Goal: Task Accomplishment & Management: Complete application form

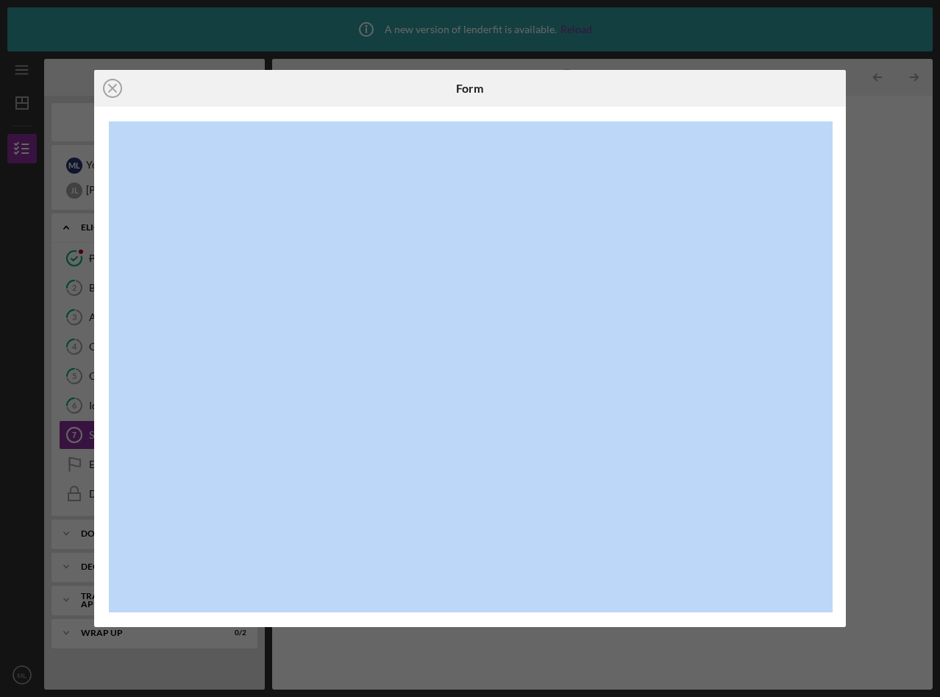
drag, startPoint x: 733, startPoint y: 119, endPoint x: 730, endPoint y: 40, distance: 78.8
click at [733, 36] on div "Icon/Close Form" at bounding box center [470, 348] width 940 height 697
drag, startPoint x: 836, startPoint y: 207, endPoint x: 831, endPoint y: -26, distance: 233.2
click at [831, 0] on html "Icon/Info A new version of lenderfit is available. Reload Icon/Menu Sources & U…" at bounding box center [470, 348] width 940 height 697
click at [115, 88] on icon "Icon/Close" at bounding box center [112, 88] width 37 height 37
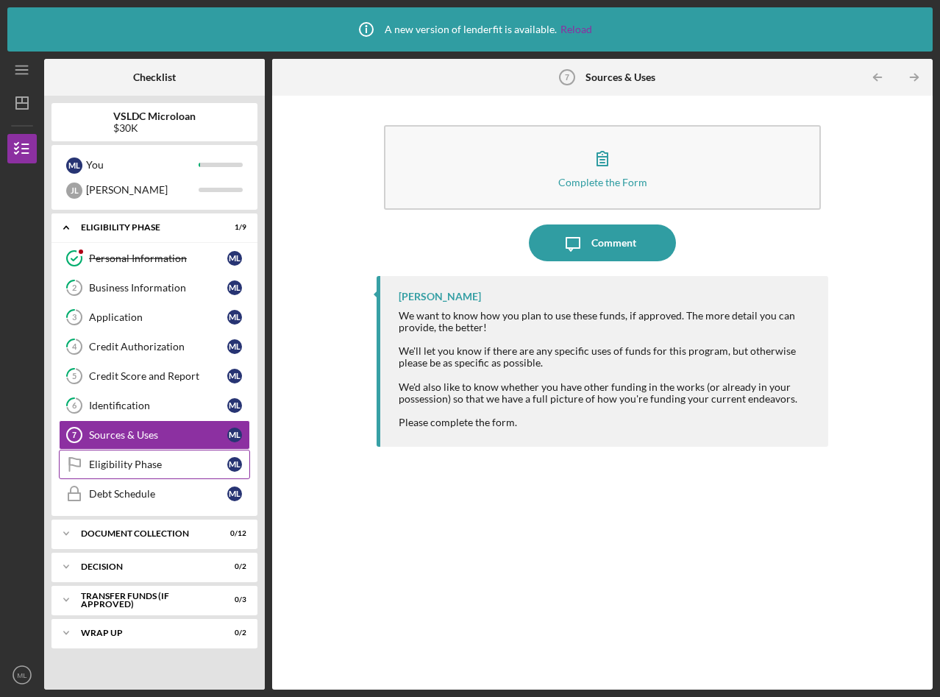
click at [153, 458] on div "Eligibility Phase" at bounding box center [158, 464] width 138 height 12
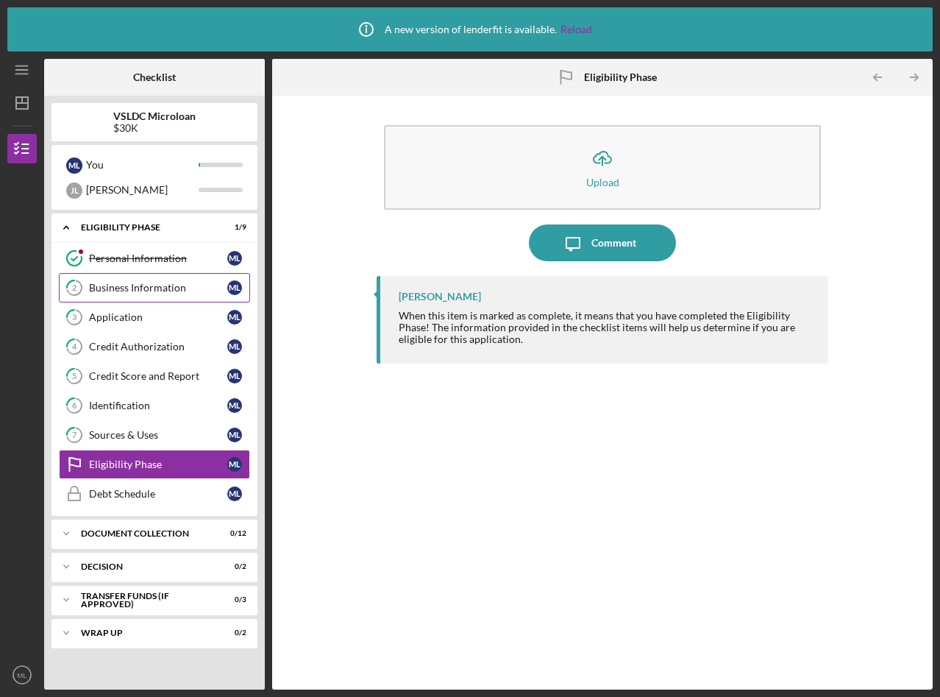
click at [135, 287] on div "Business Information" at bounding box center [158, 288] width 138 height 12
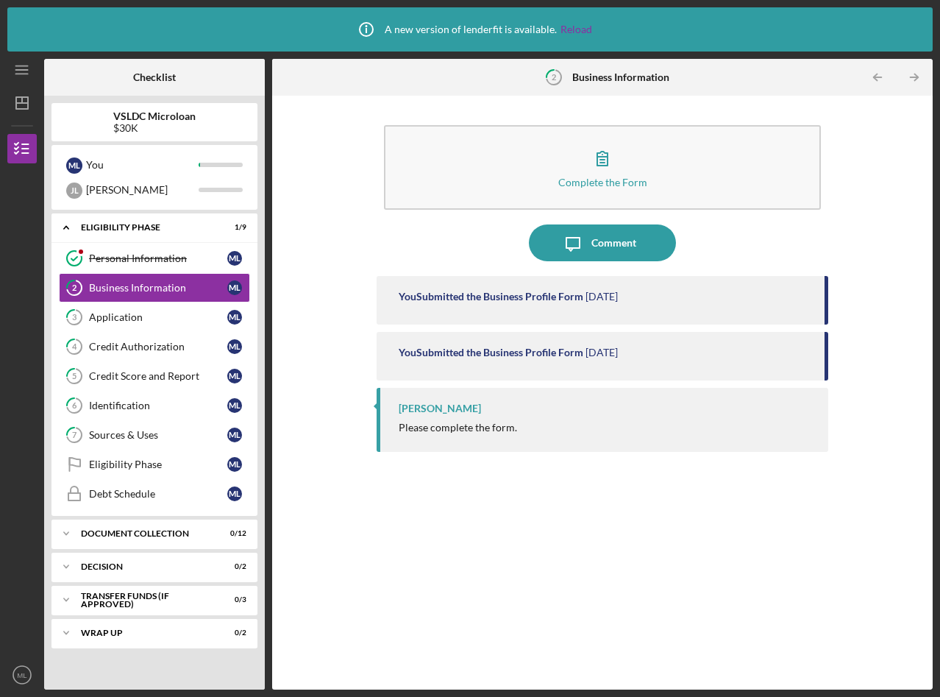
click at [428, 416] on div "[PERSON_NAME] Please complete the form." at bounding box center [603, 420] width 452 height 64
click at [121, 330] on link "3 Application M L" at bounding box center [154, 316] width 191 height 29
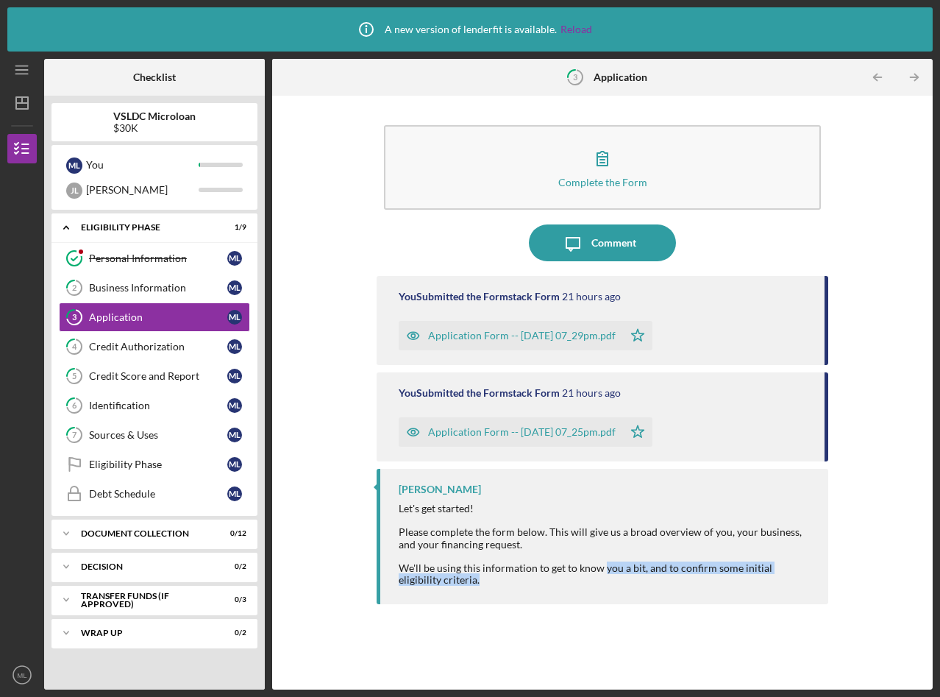
drag, startPoint x: 602, startPoint y: 566, endPoint x: 603, endPoint y: 603, distance: 37.5
click at [603, 603] on div "[PERSON_NAME] Let's get started! Please complete the form below. This will give…" at bounding box center [603, 536] width 452 height 135
click at [396, 477] on div "[PERSON_NAME] Let's get started! Please complete the form below. This will give…" at bounding box center [603, 536] width 452 height 135
click at [130, 355] on link "4 Credit Authorization M L" at bounding box center [154, 346] width 191 height 29
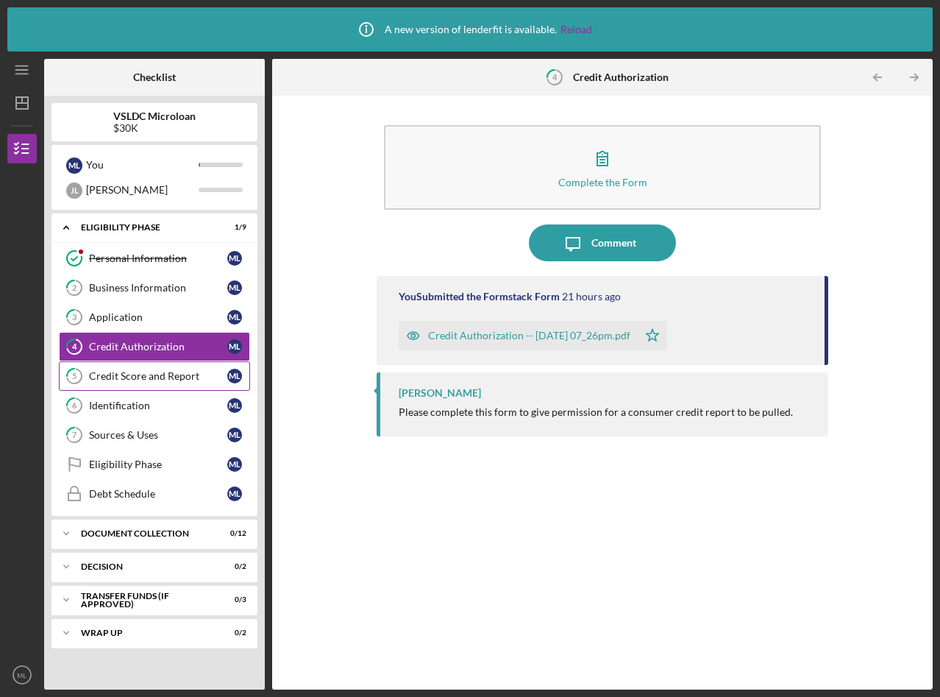
click at [130, 379] on div "Credit Score and Report" at bounding box center [158, 376] width 138 height 12
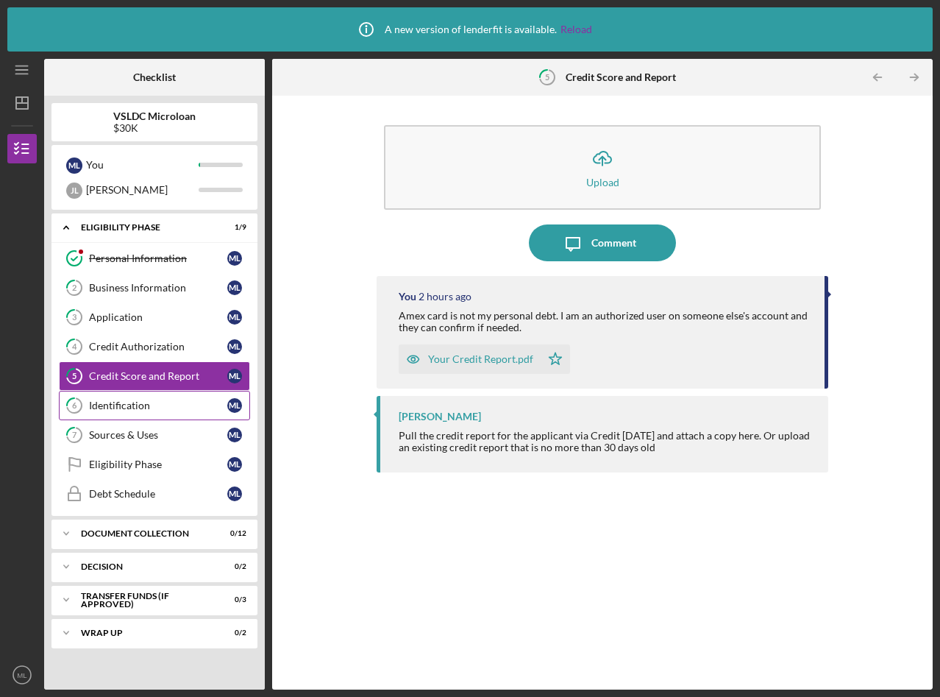
click at [132, 415] on link "6 Identification M L" at bounding box center [154, 405] width 191 height 29
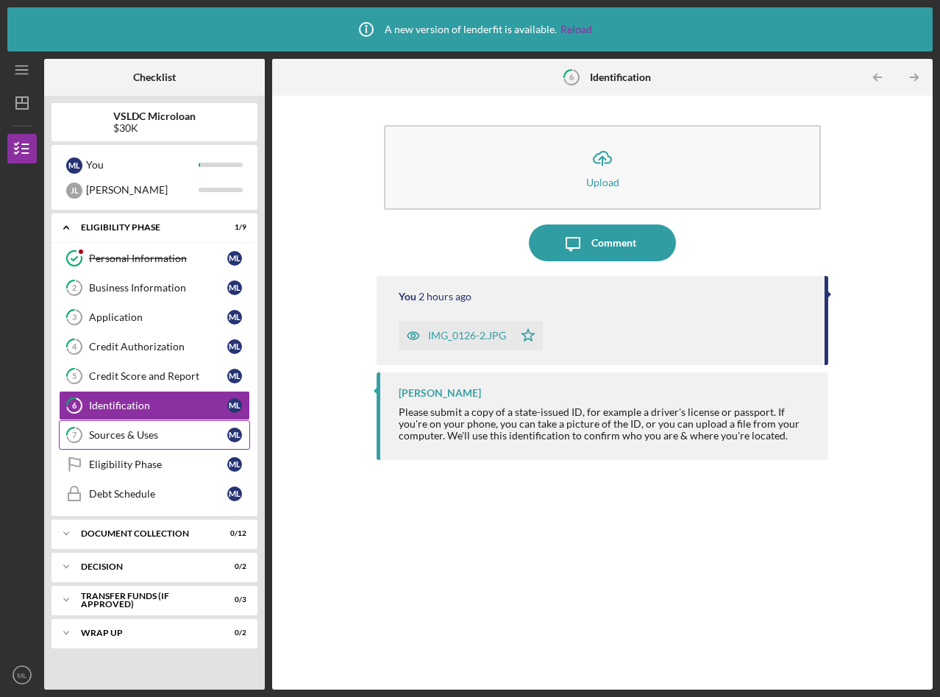
click at [133, 442] on link "7 Sources & Uses M L" at bounding box center [154, 434] width 191 height 29
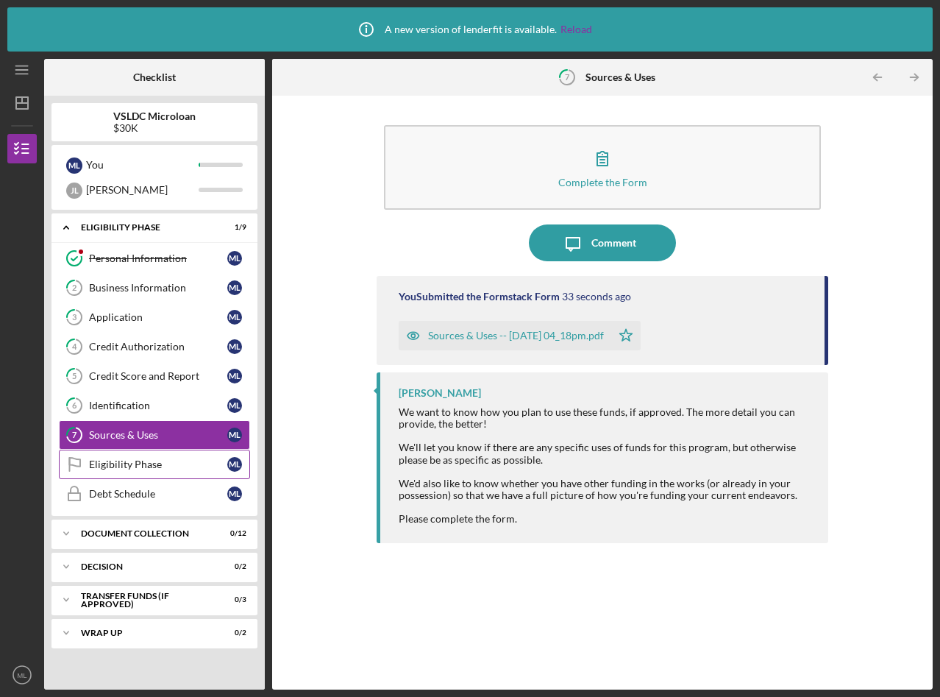
click at [134, 469] on div "Eligibility Phase" at bounding box center [158, 464] width 138 height 12
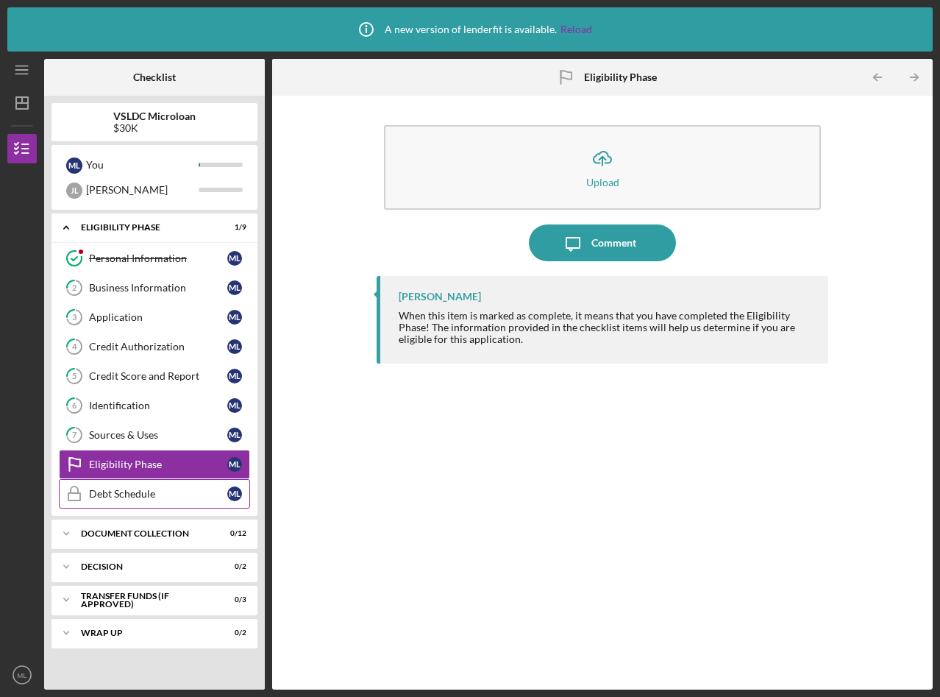
click at [135, 496] on div "Debt Schedule" at bounding box center [158, 494] width 138 height 12
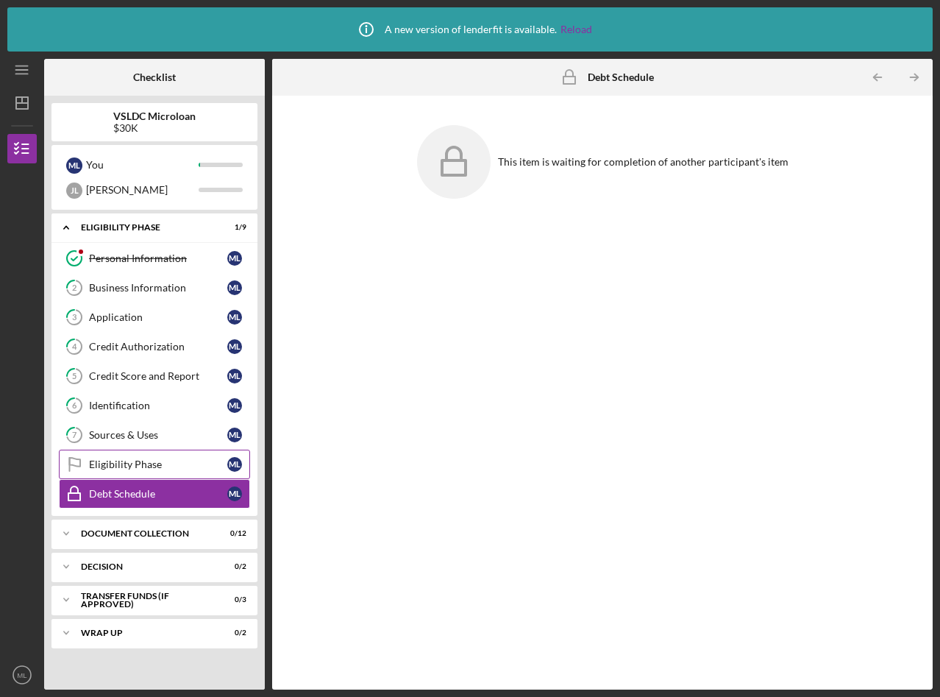
click at [129, 457] on link "Eligibility Phase Eligibility Phase M L" at bounding box center [154, 463] width 191 height 29
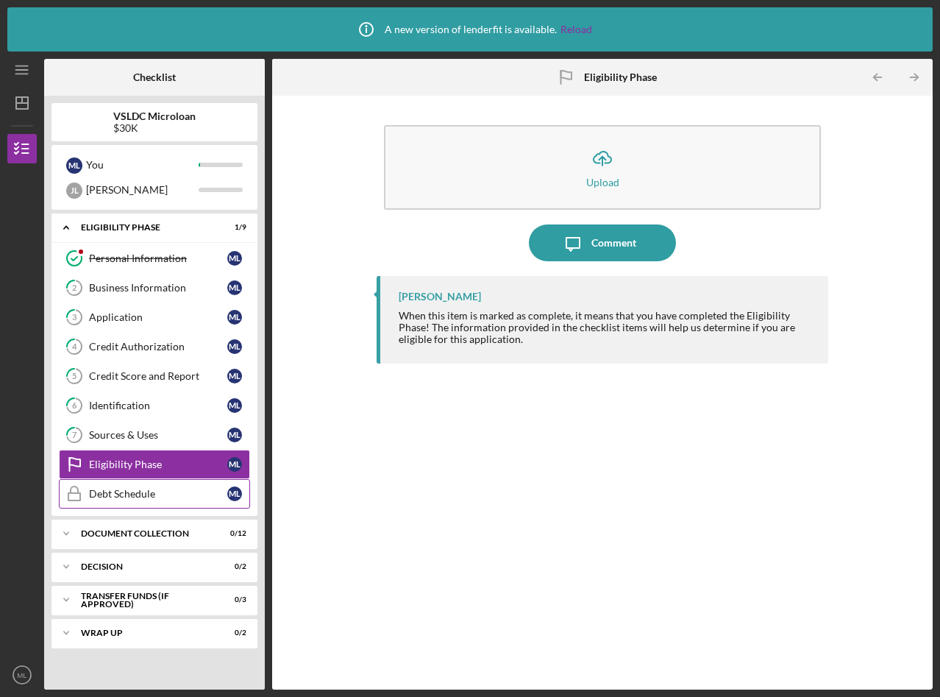
click at [132, 494] on div "Debt Schedule" at bounding box center [158, 494] width 138 height 12
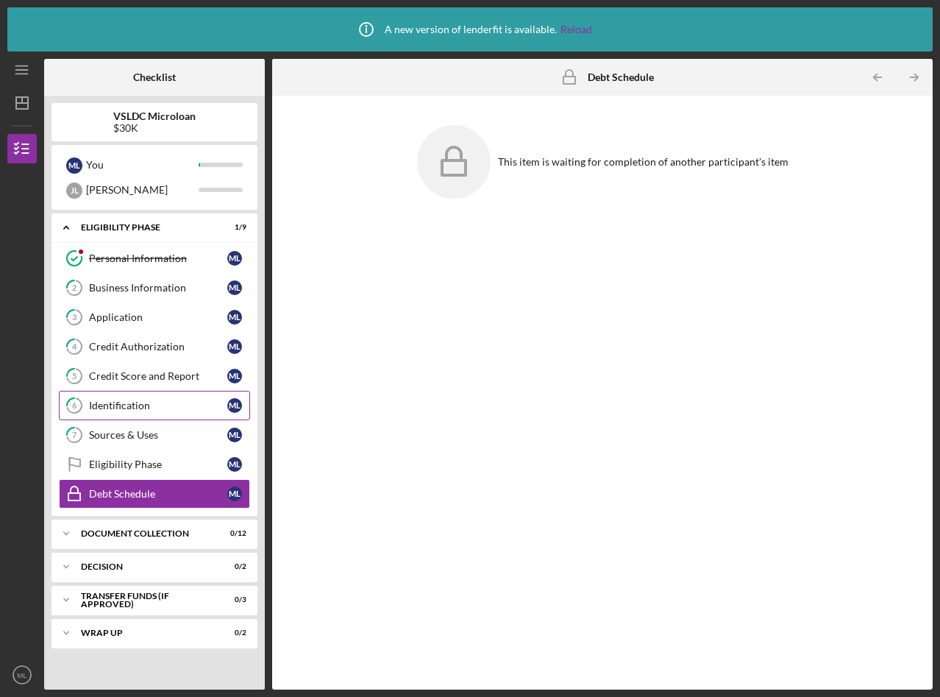
click at [135, 408] on div "Identification" at bounding box center [158, 405] width 138 height 12
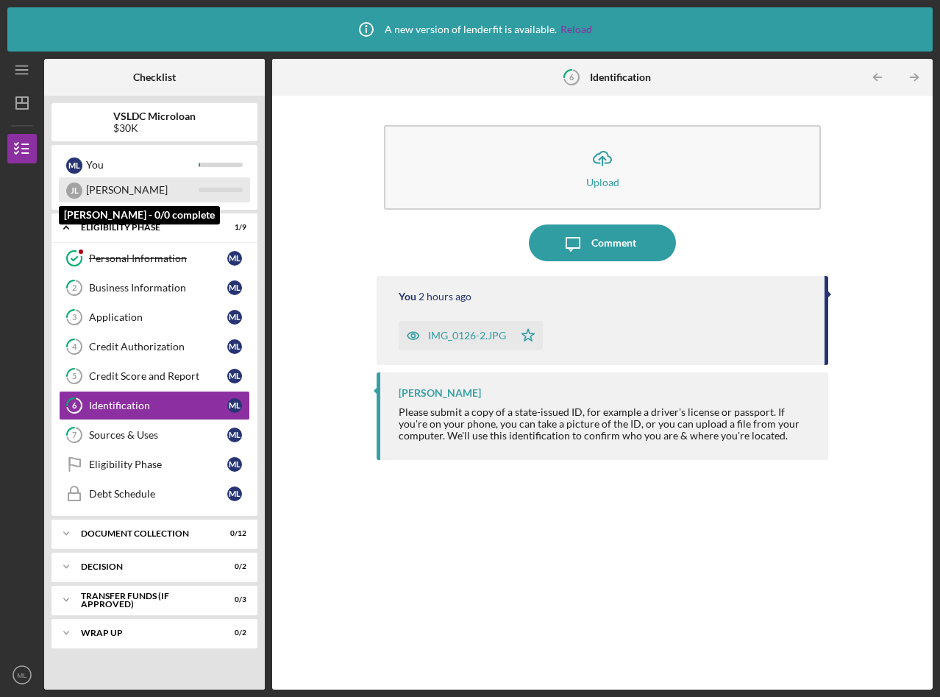
click at [120, 195] on div "[PERSON_NAME]" at bounding box center [142, 189] width 113 height 25
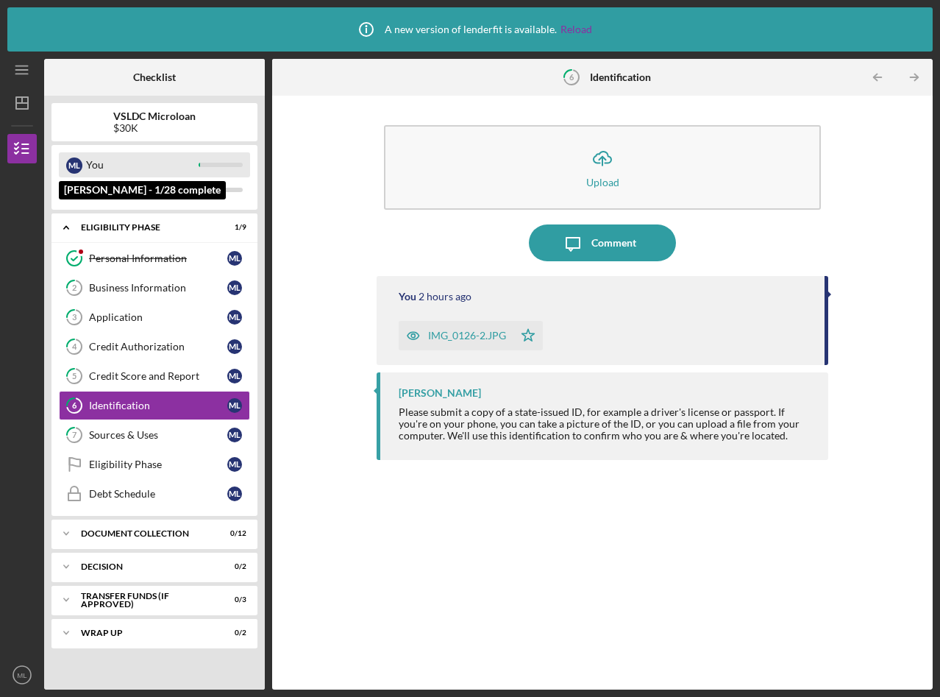
click at [104, 159] on div "You" at bounding box center [142, 164] width 113 height 25
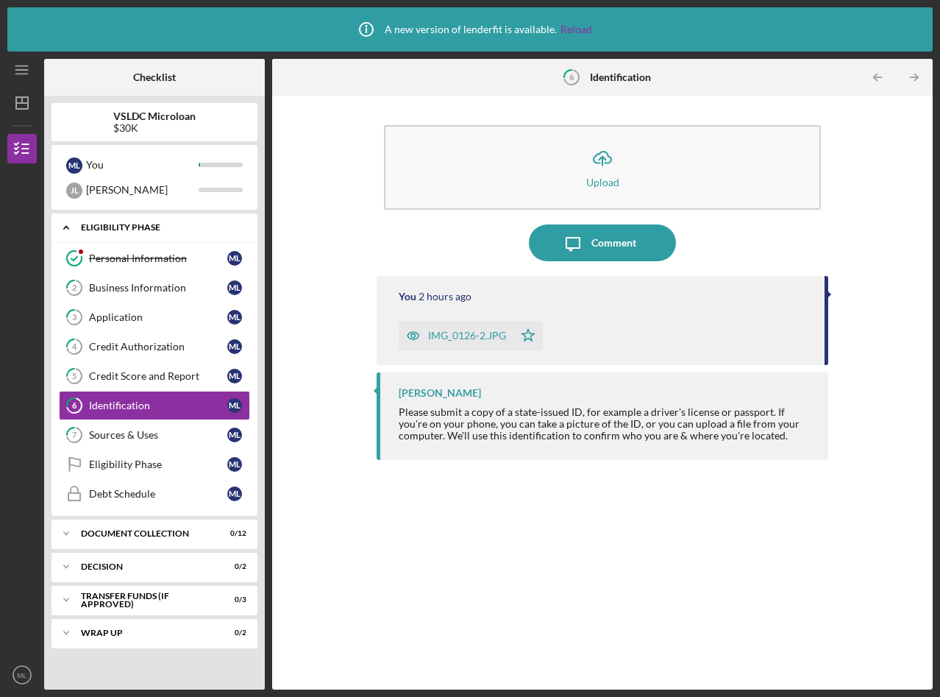
click at [69, 229] on icon "Icon/Expander" at bounding box center [65, 227] width 29 height 29
